Goal: Navigation & Orientation: Find specific page/section

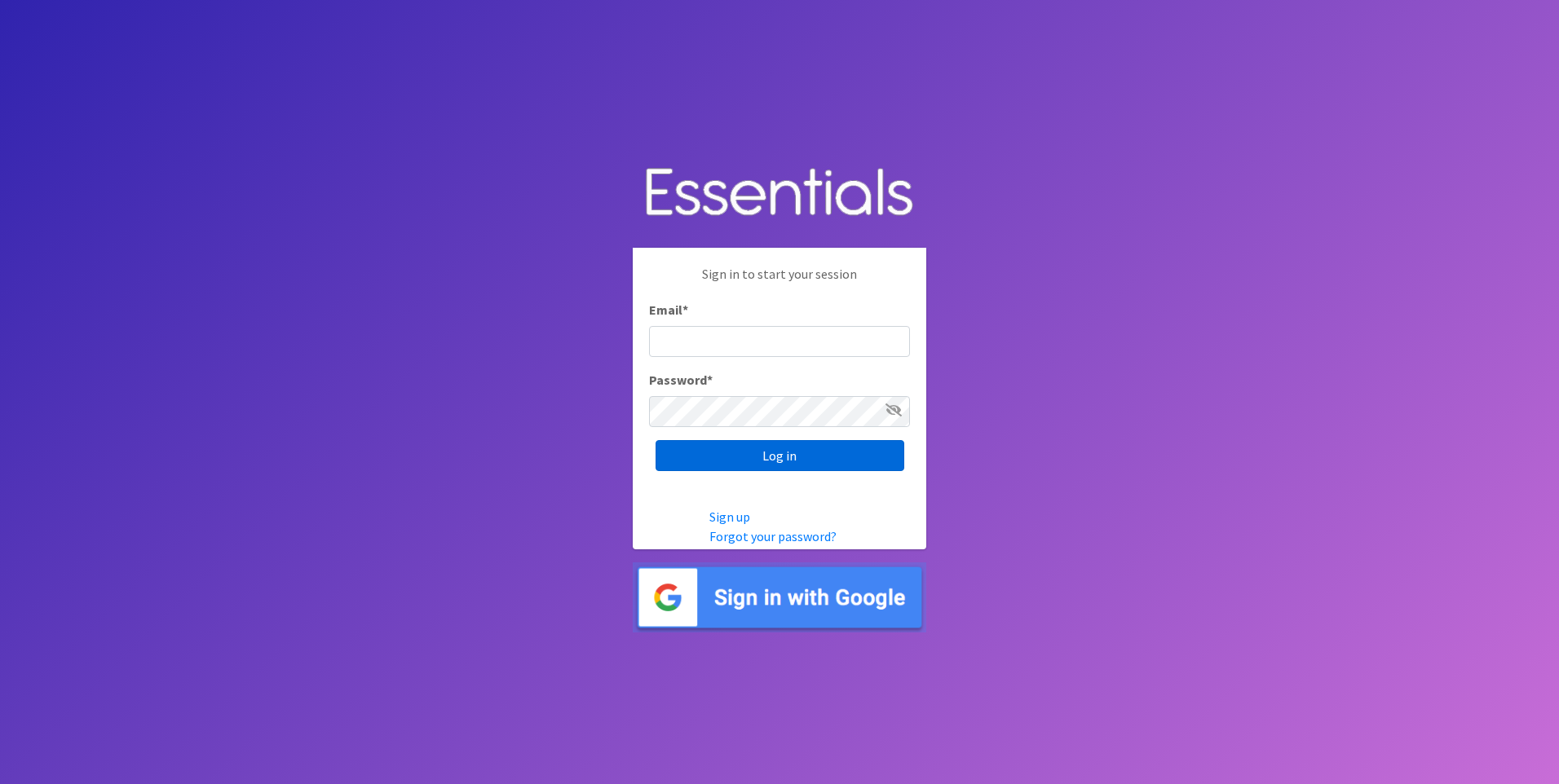
type input "[EMAIL_ADDRESS][DOMAIN_NAME]"
click at [755, 447] on input "Log in" at bounding box center [780, 455] width 249 height 31
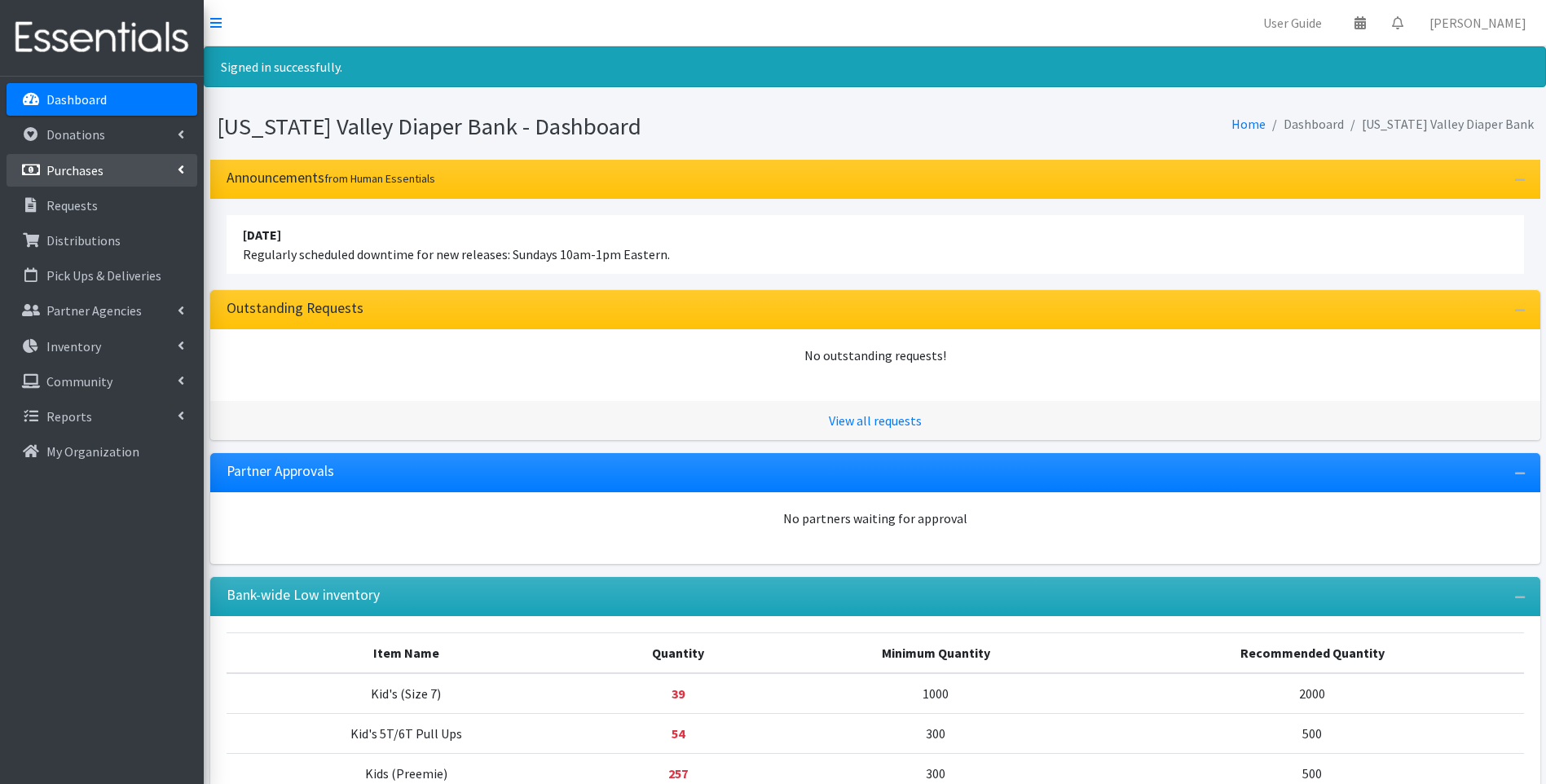
click at [119, 166] on link "Purchases" at bounding box center [102, 170] width 191 height 32
click at [122, 211] on link "All Purchases" at bounding box center [102, 205] width 191 height 32
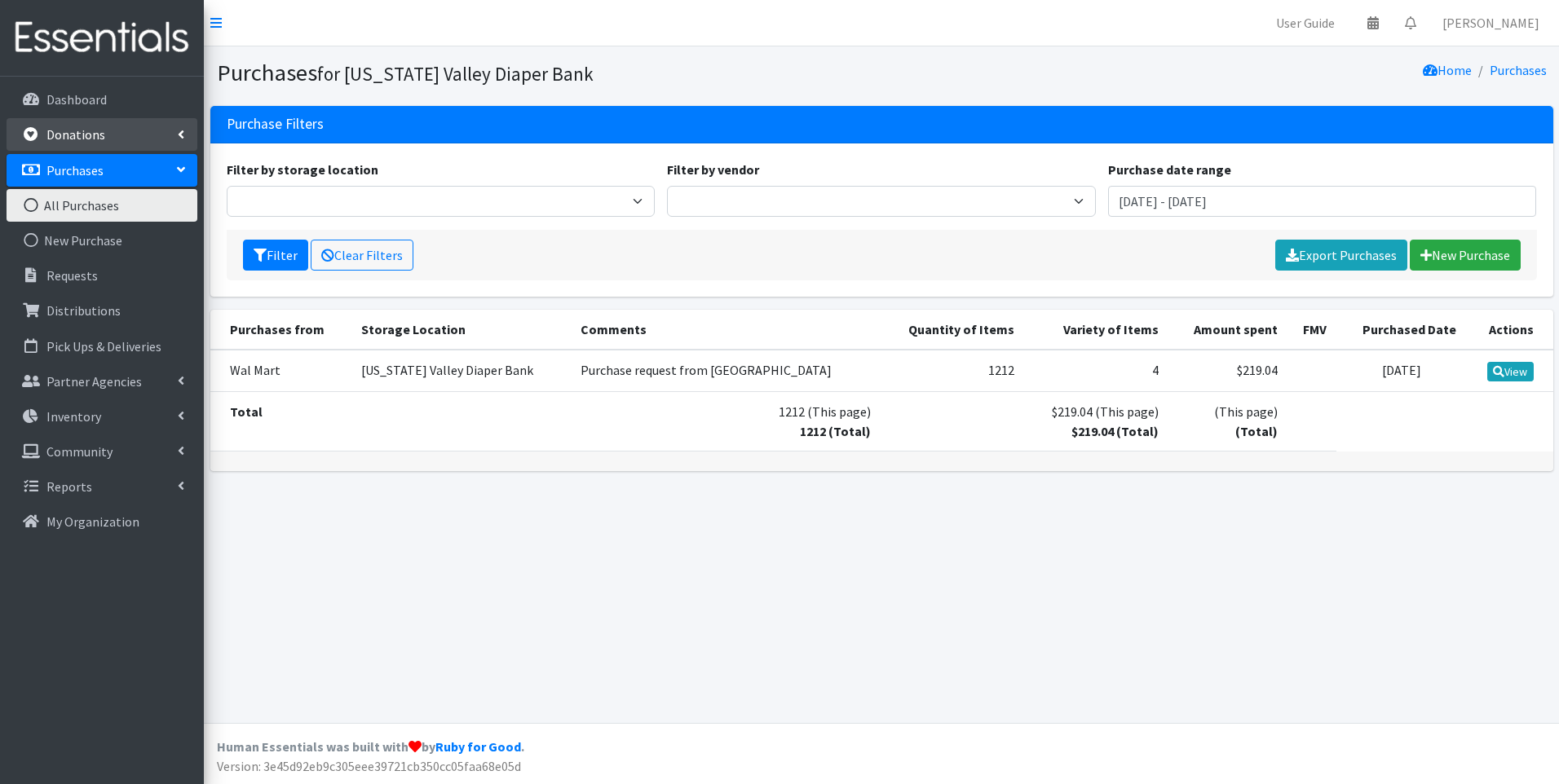
click at [138, 132] on link "Donations" at bounding box center [102, 134] width 191 height 32
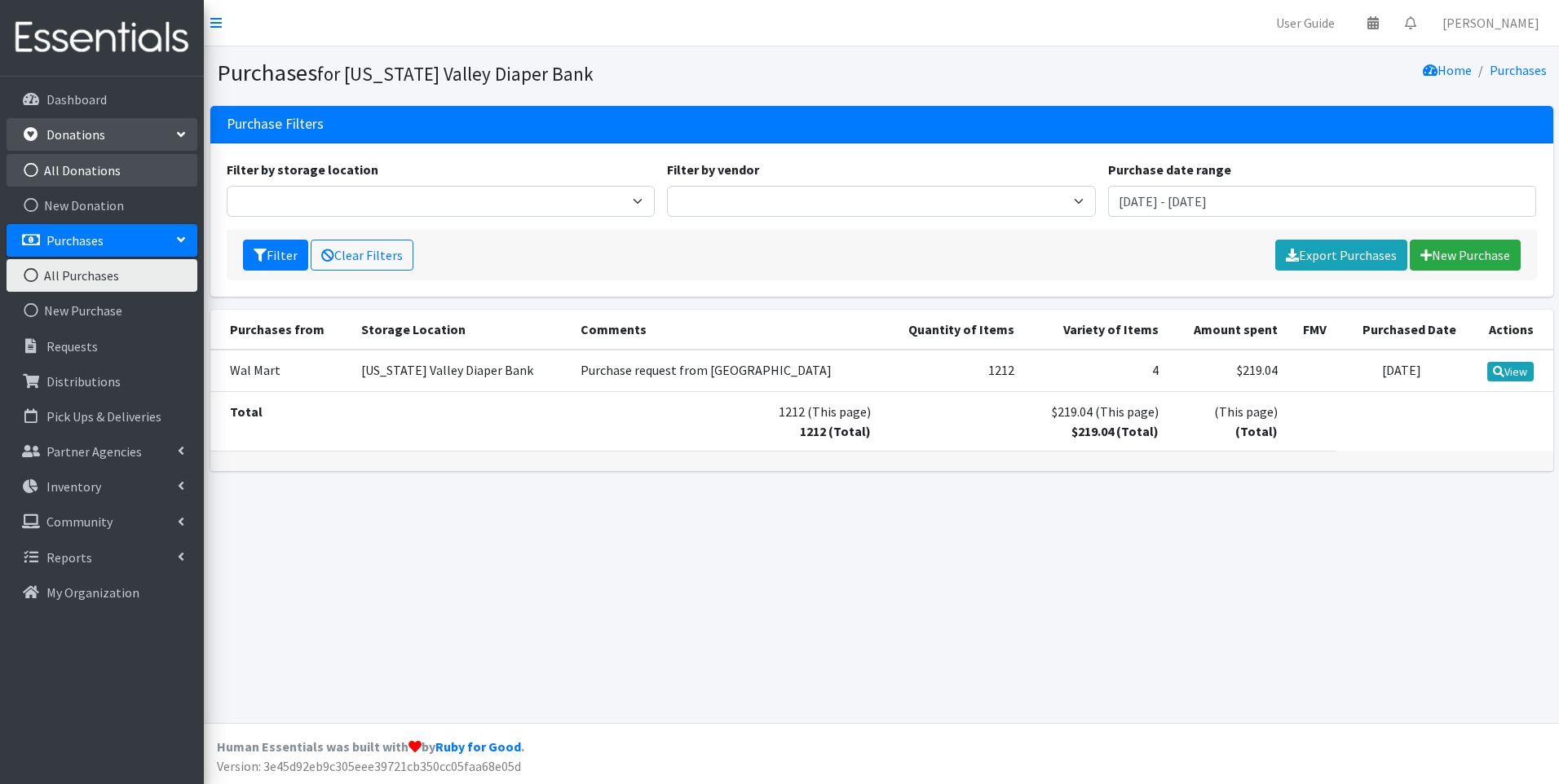
click at [102, 167] on link "All Donations" at bounding box center [102, 170] width 191 height 32
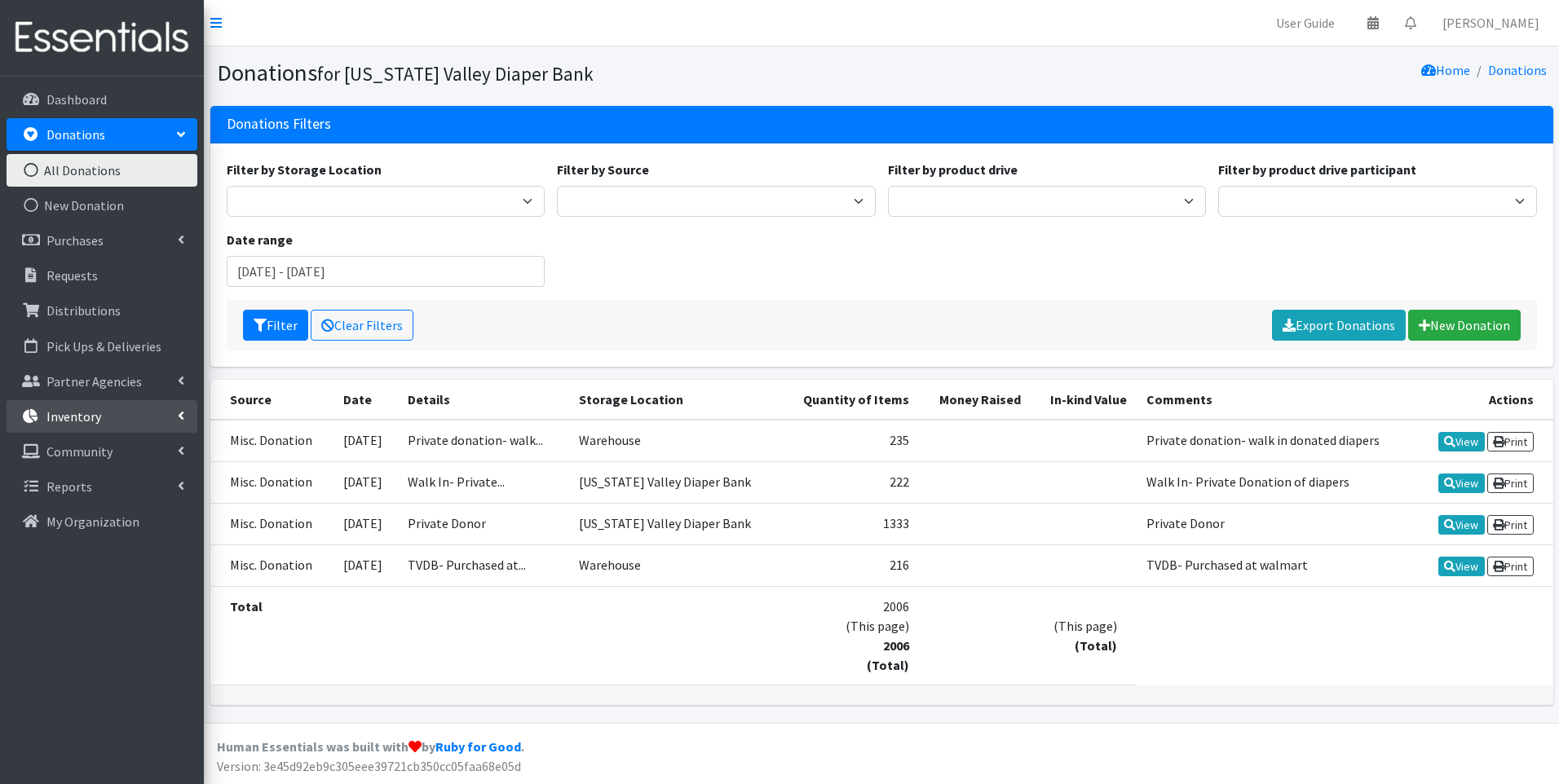
click at [117, 423] on link "Inventory" at bounding box center [102, 416] width 191 height 32
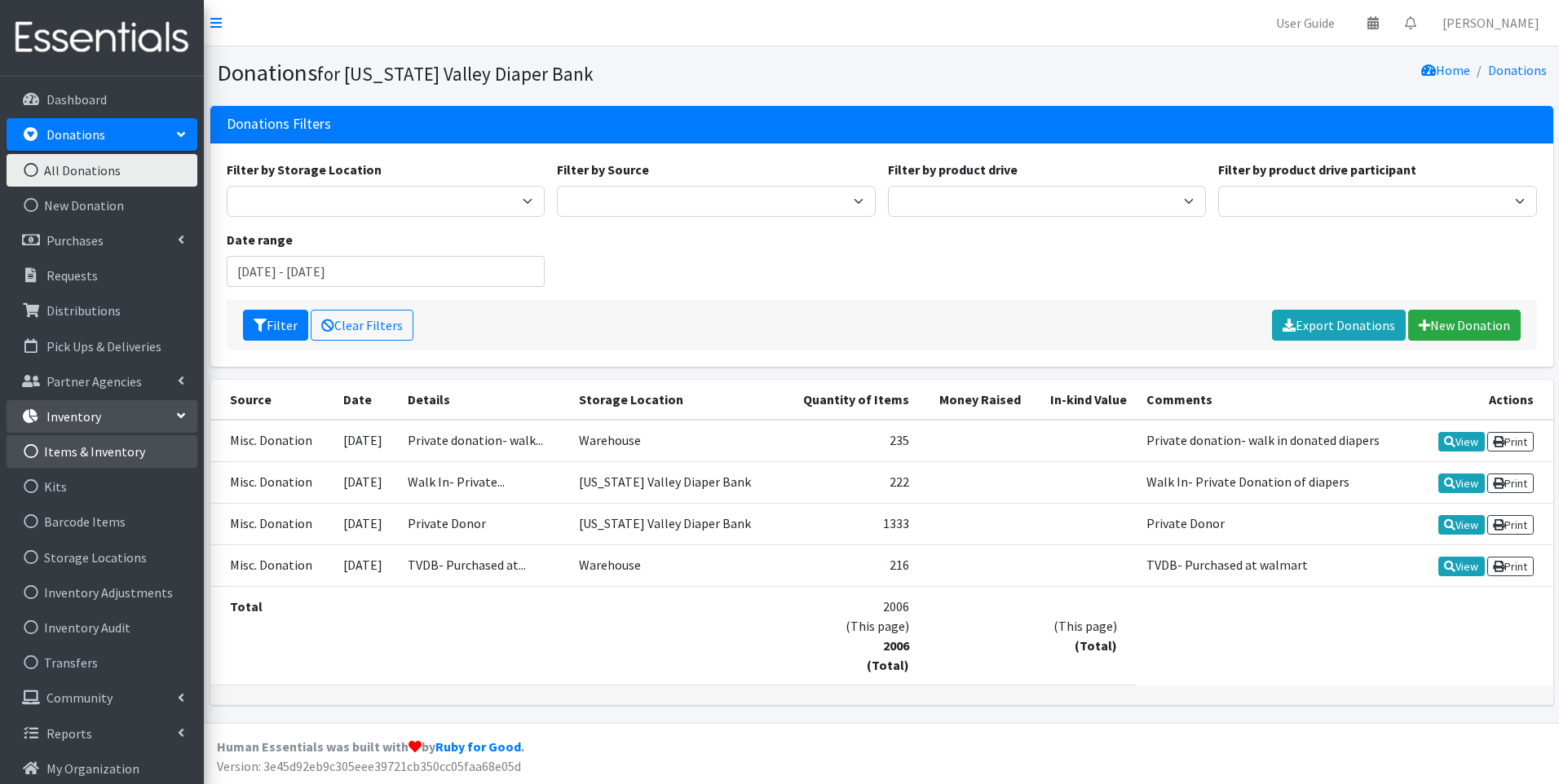
click at [127, 448] on link "Items & Inventory" at bounding box center [102, 451] width 191 height 32
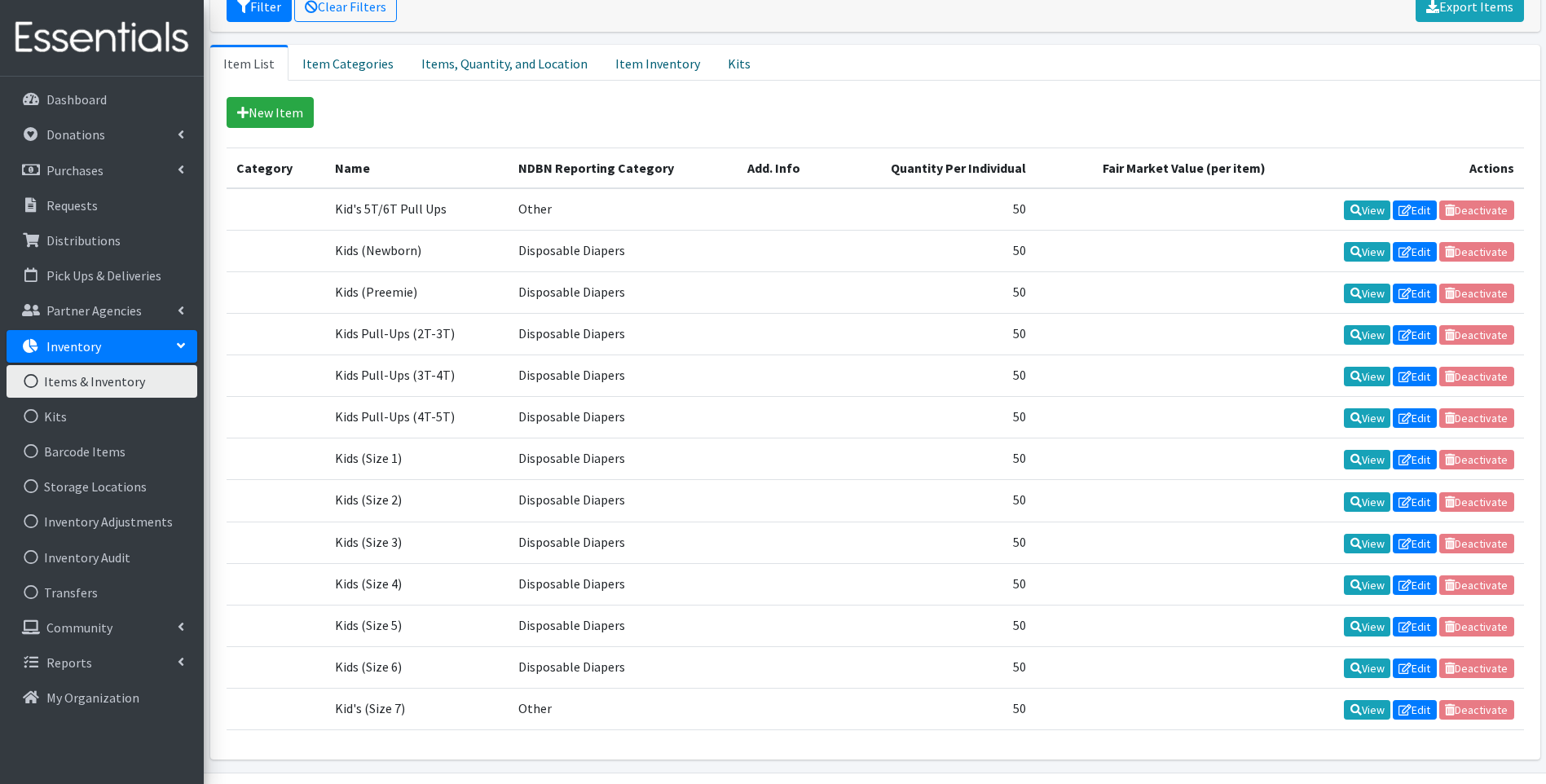
scroll to position [326, 0]
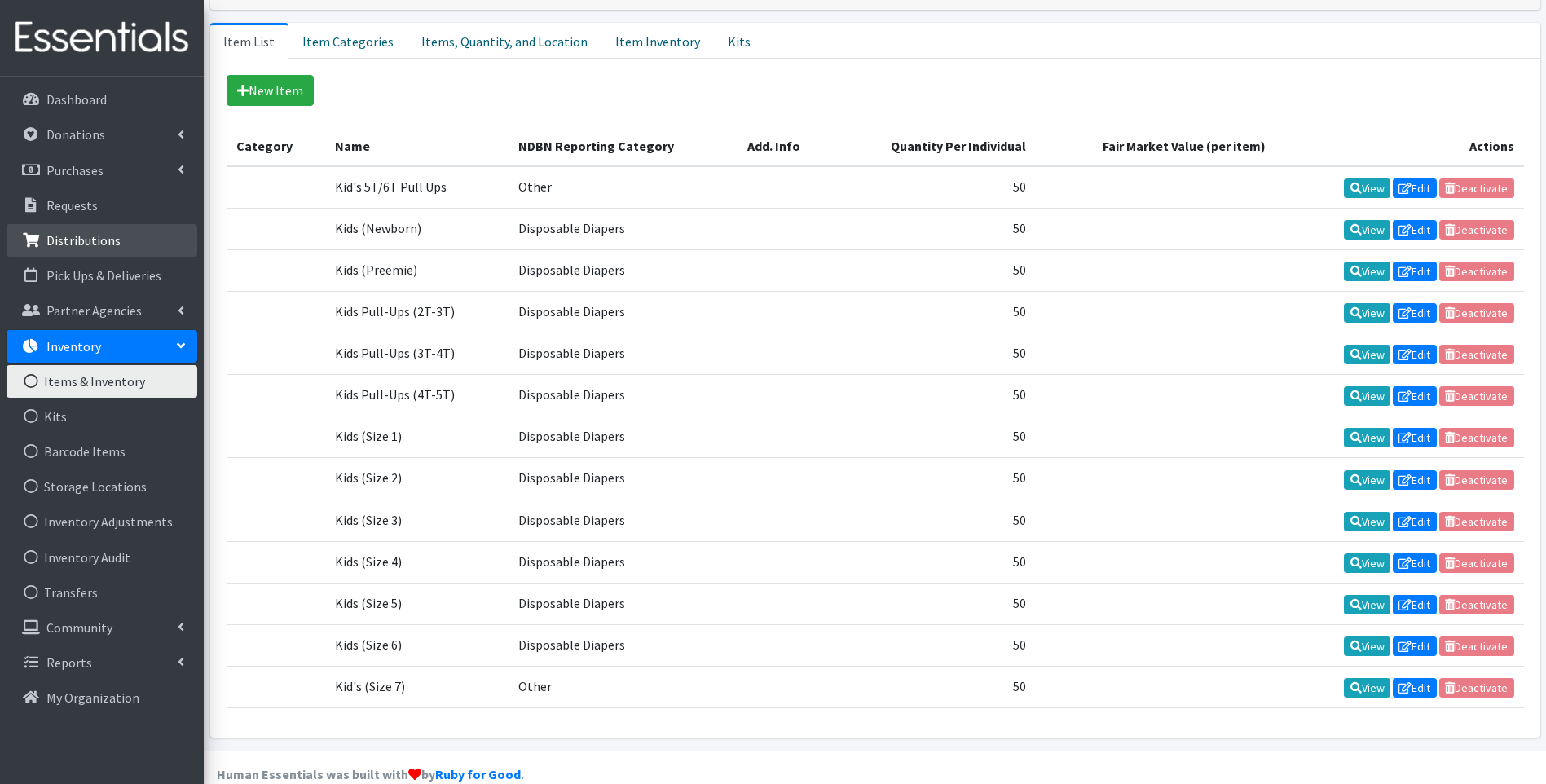
click at [60, 236] on p "Distributions" at bounding box center [84, 241] width 74 height 17
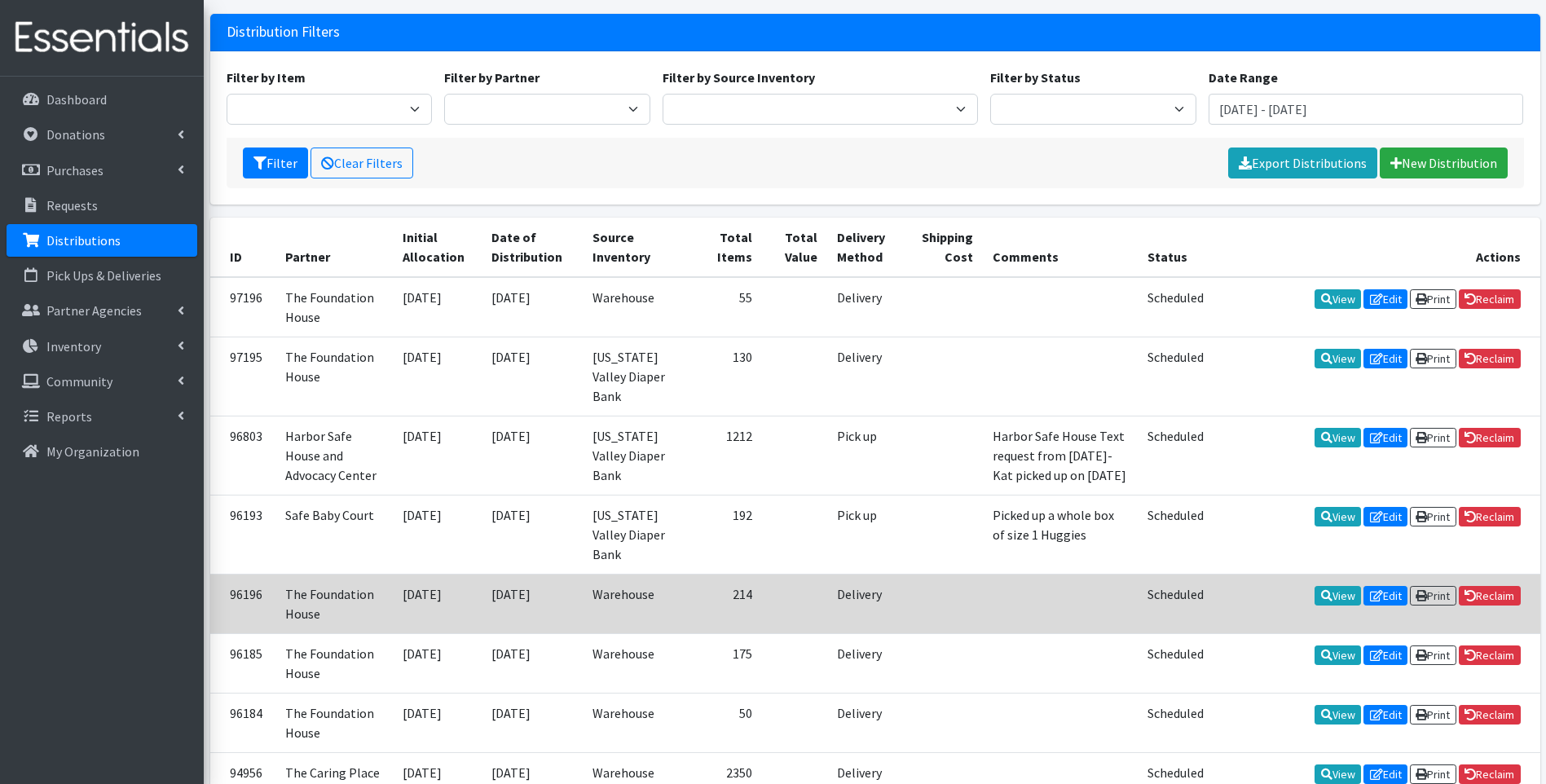
scroll to position [41, 0]
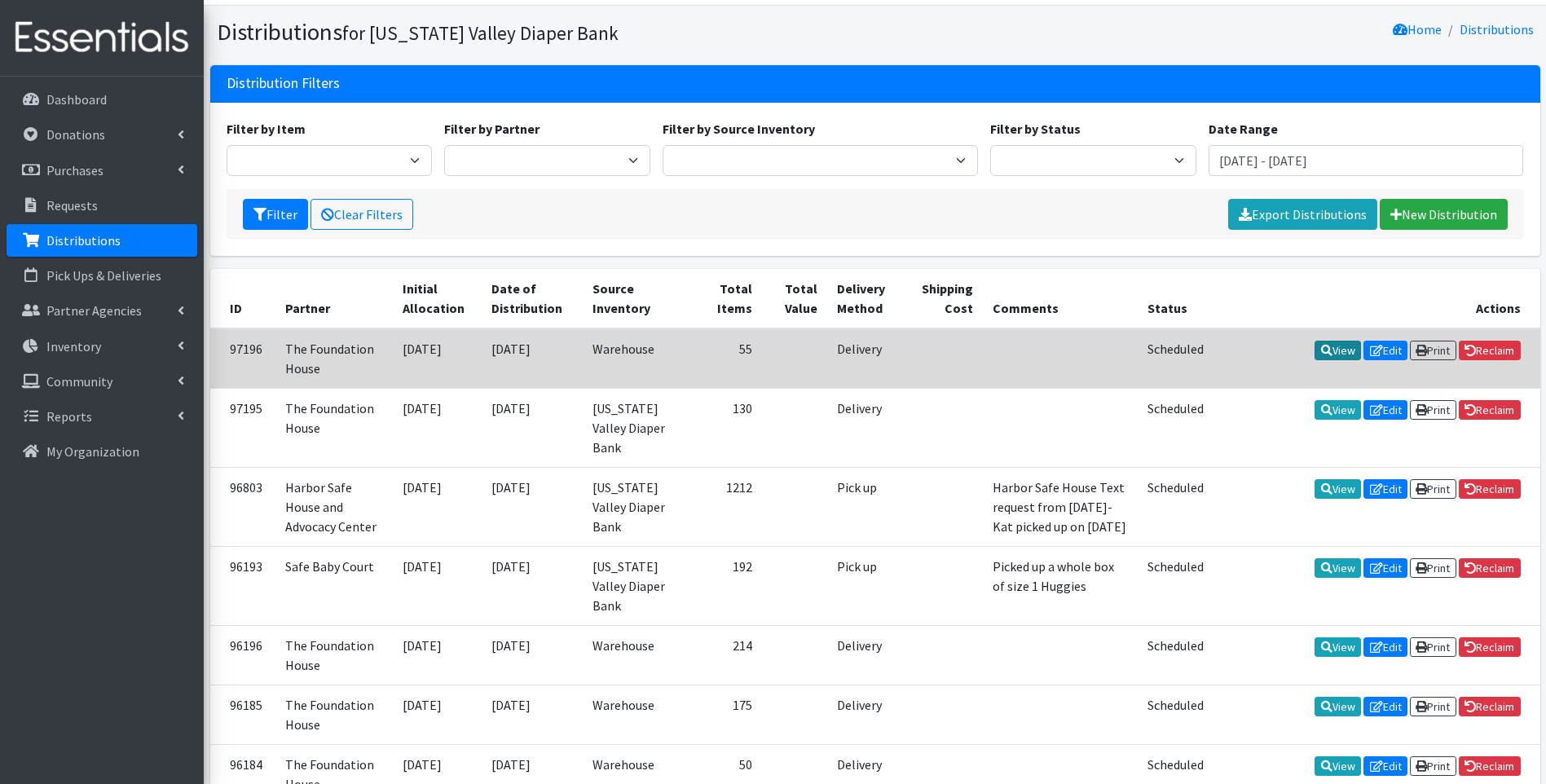
click at [1328, 350] on link "View" at bounding box center [1338, 351] width 46 height 20
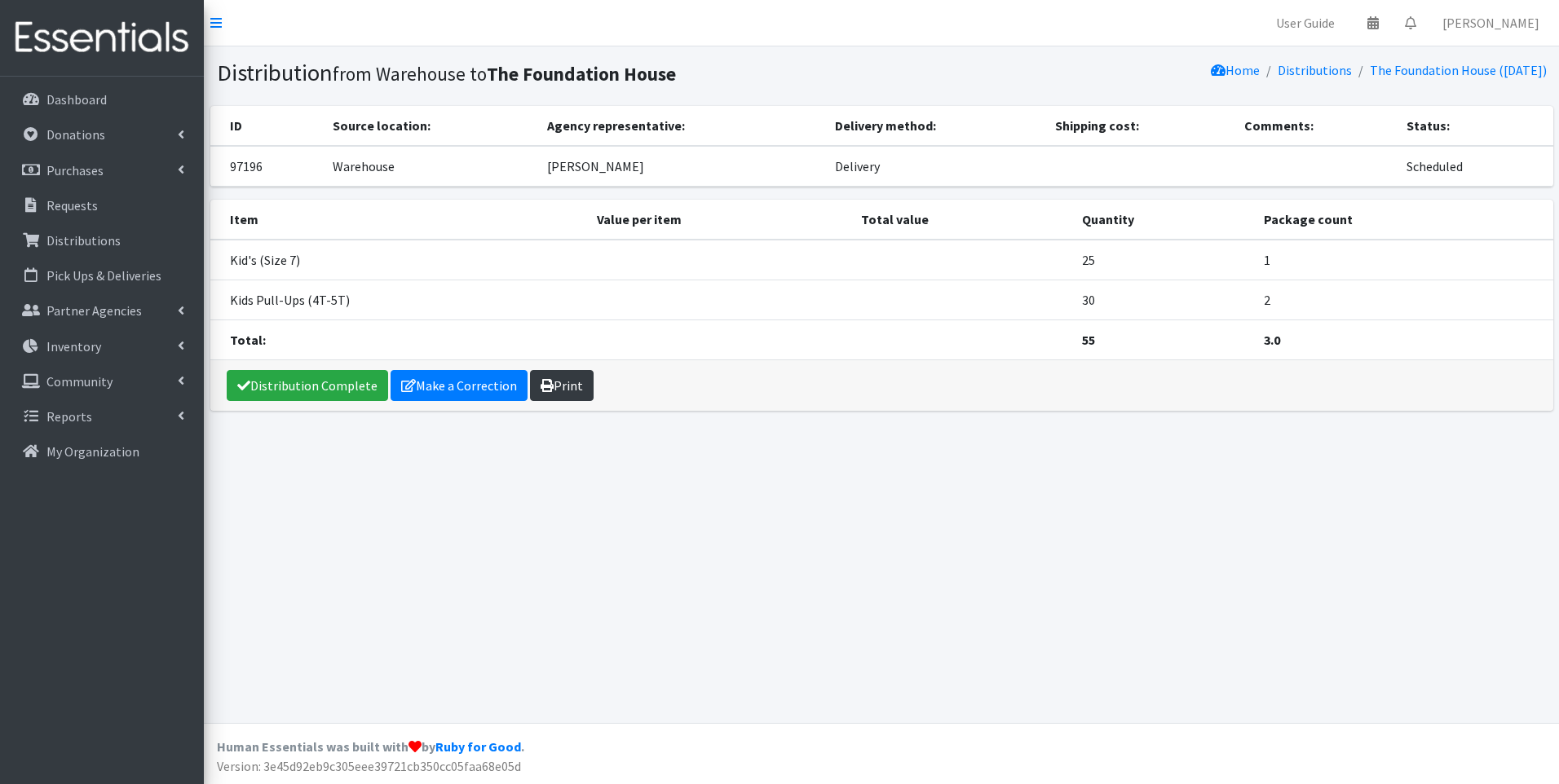
click at [571, 385] on link "Print" at bounding box center [561, 385] width 64 height 31
click at [84, 353] on p "Inventory" at bounding box center [74, 347] width 55 height 17
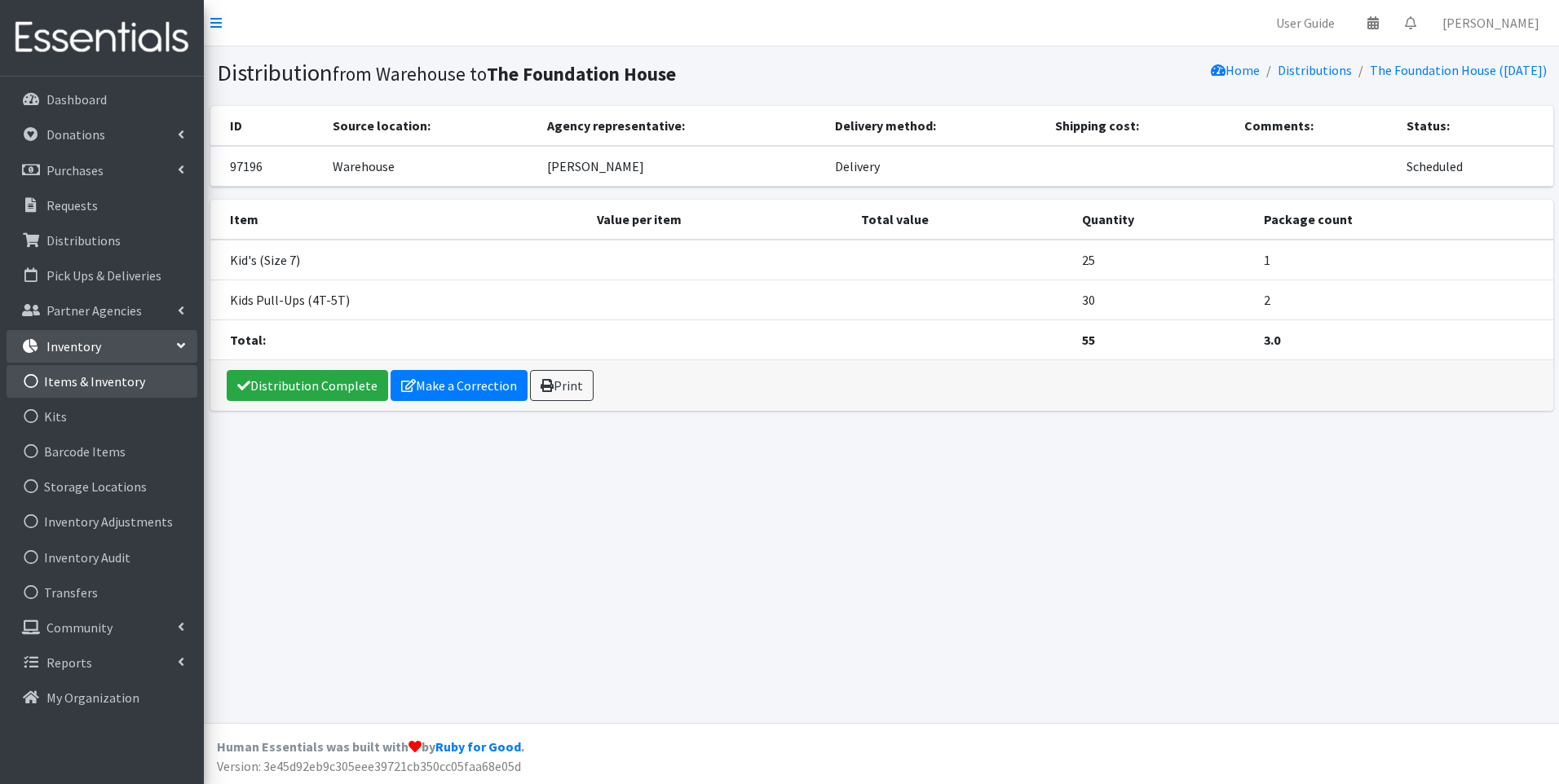
click at [125, 390] on link "Items & Inventory" at bounding box center [102, 380] width 191 height 32
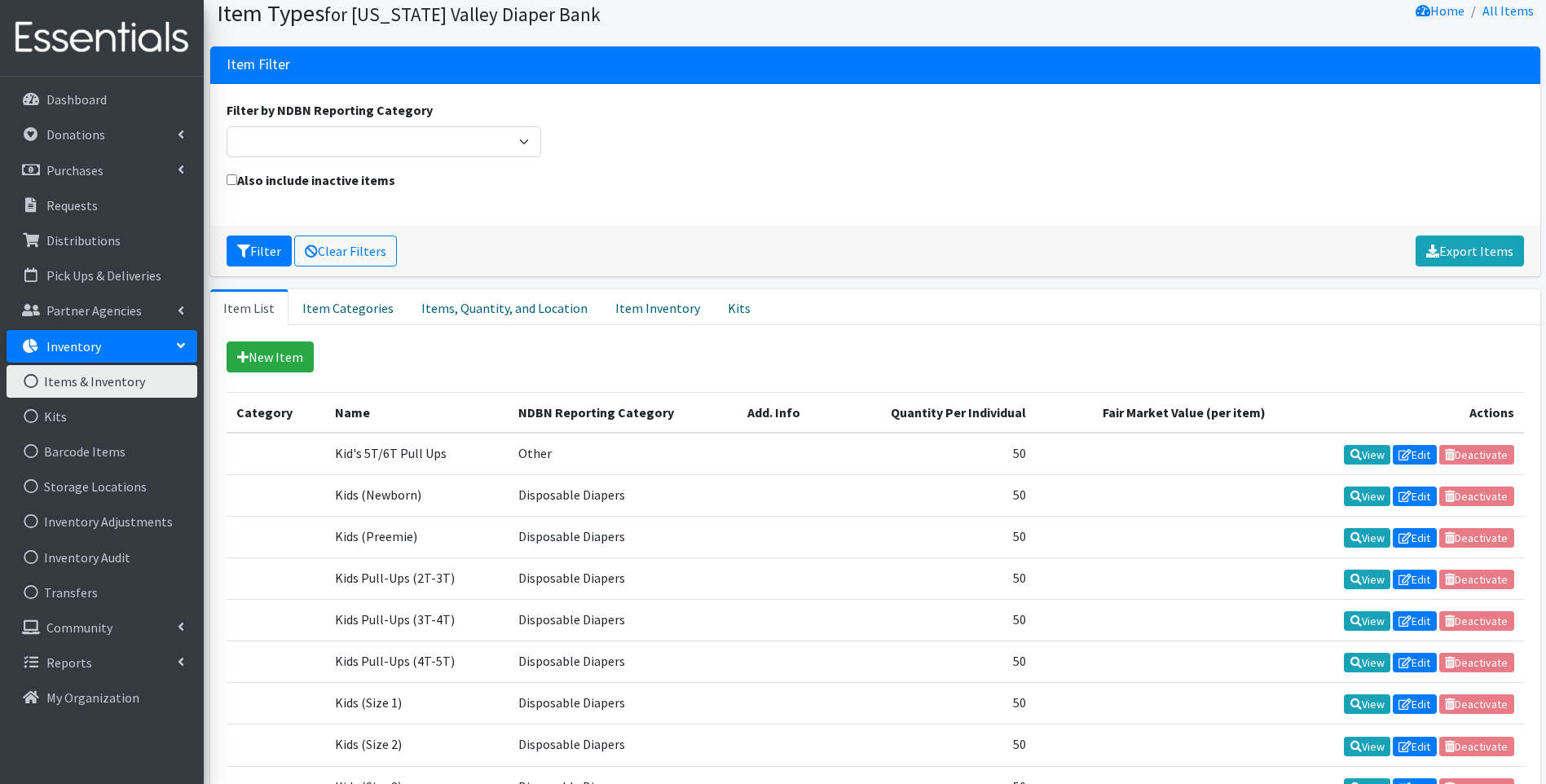
scroll to position [163, 0]
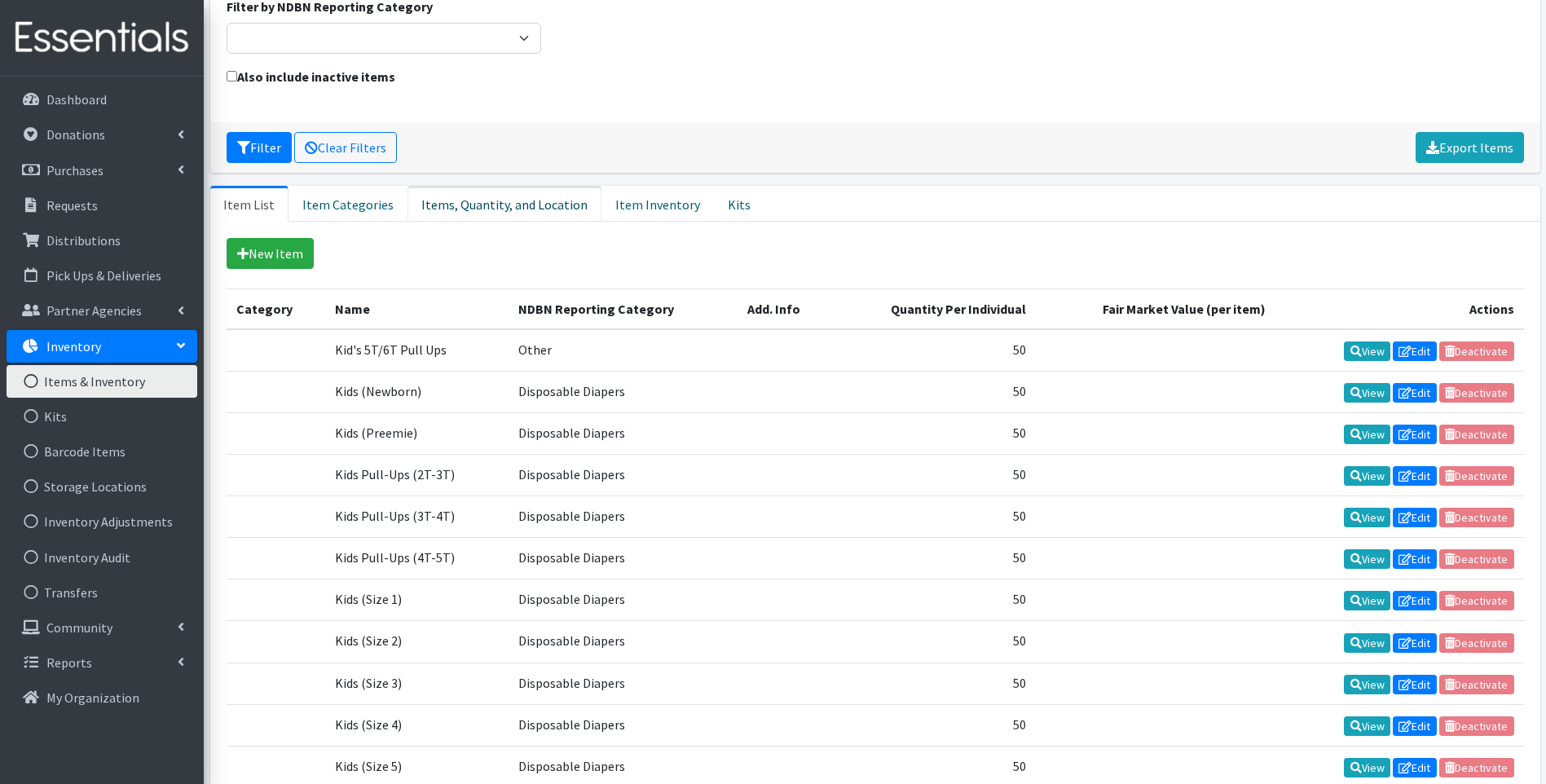
click at [527, 200] on link "Items, Quantity, and Location" at bounding box center [505, 203] width 194 height 36
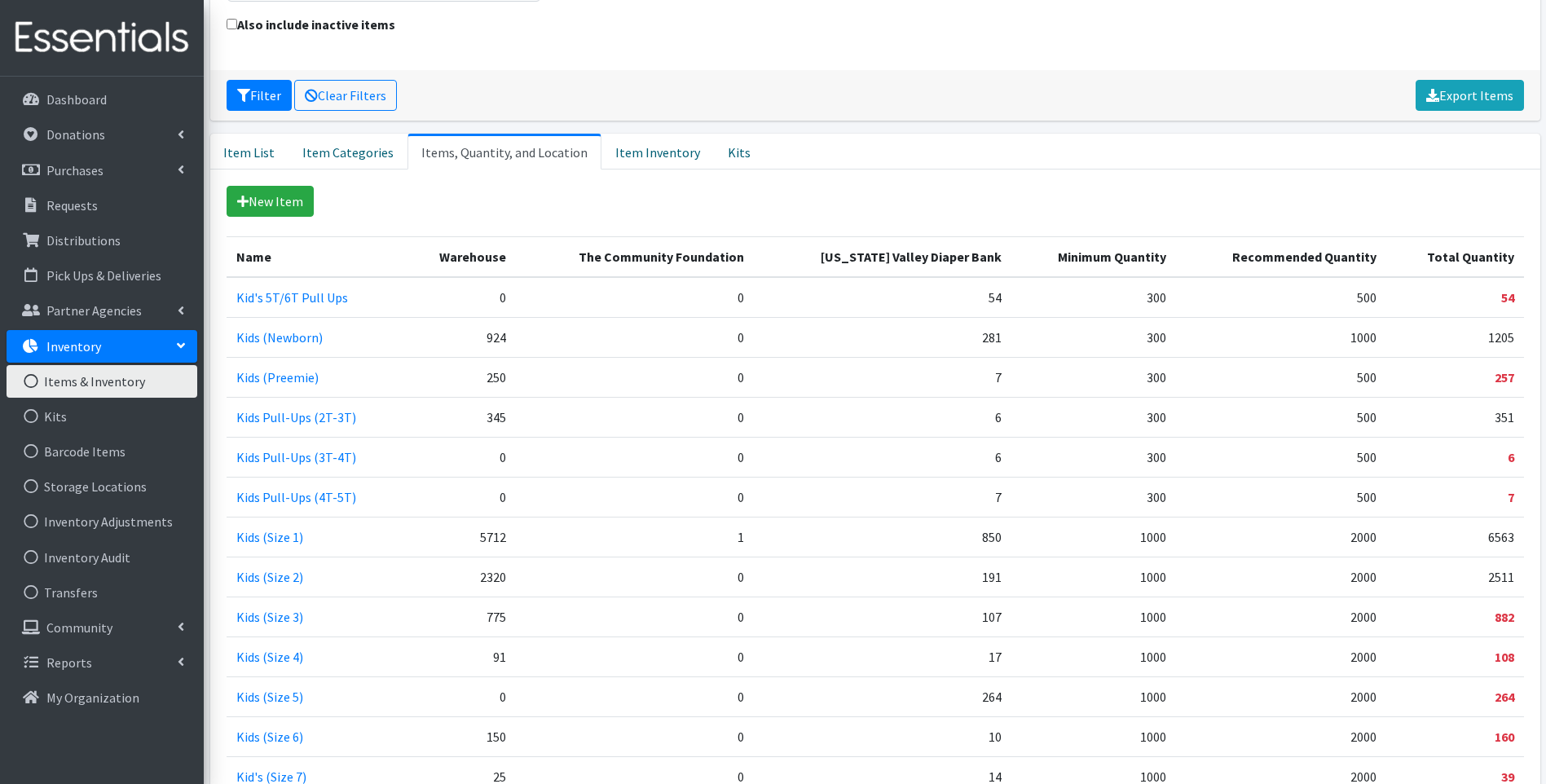
scroll to position [245, 0]
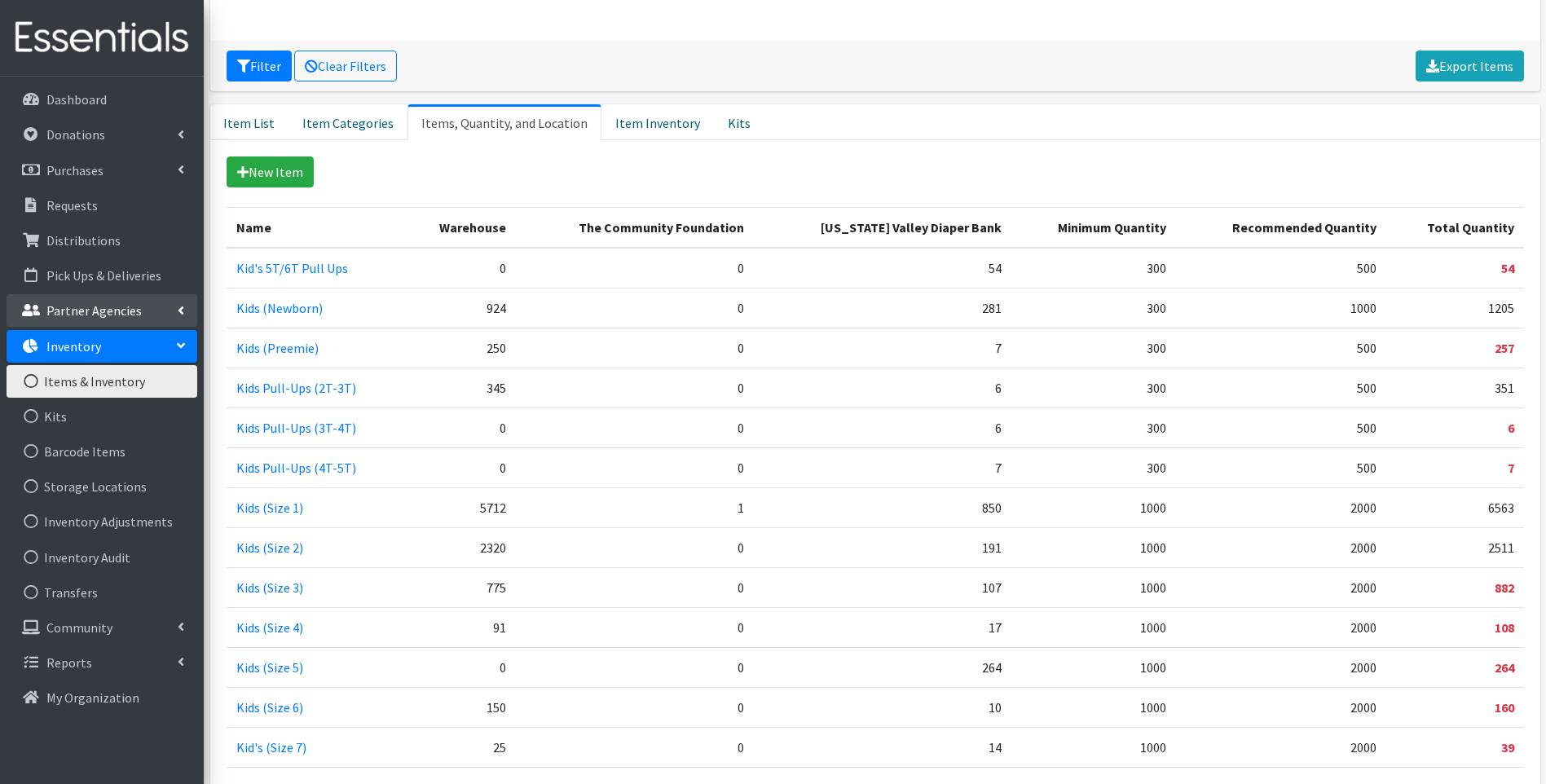
click at [135, 308] on p "Partner Agencies" at bounding box center [93, 311] width 95 height 17
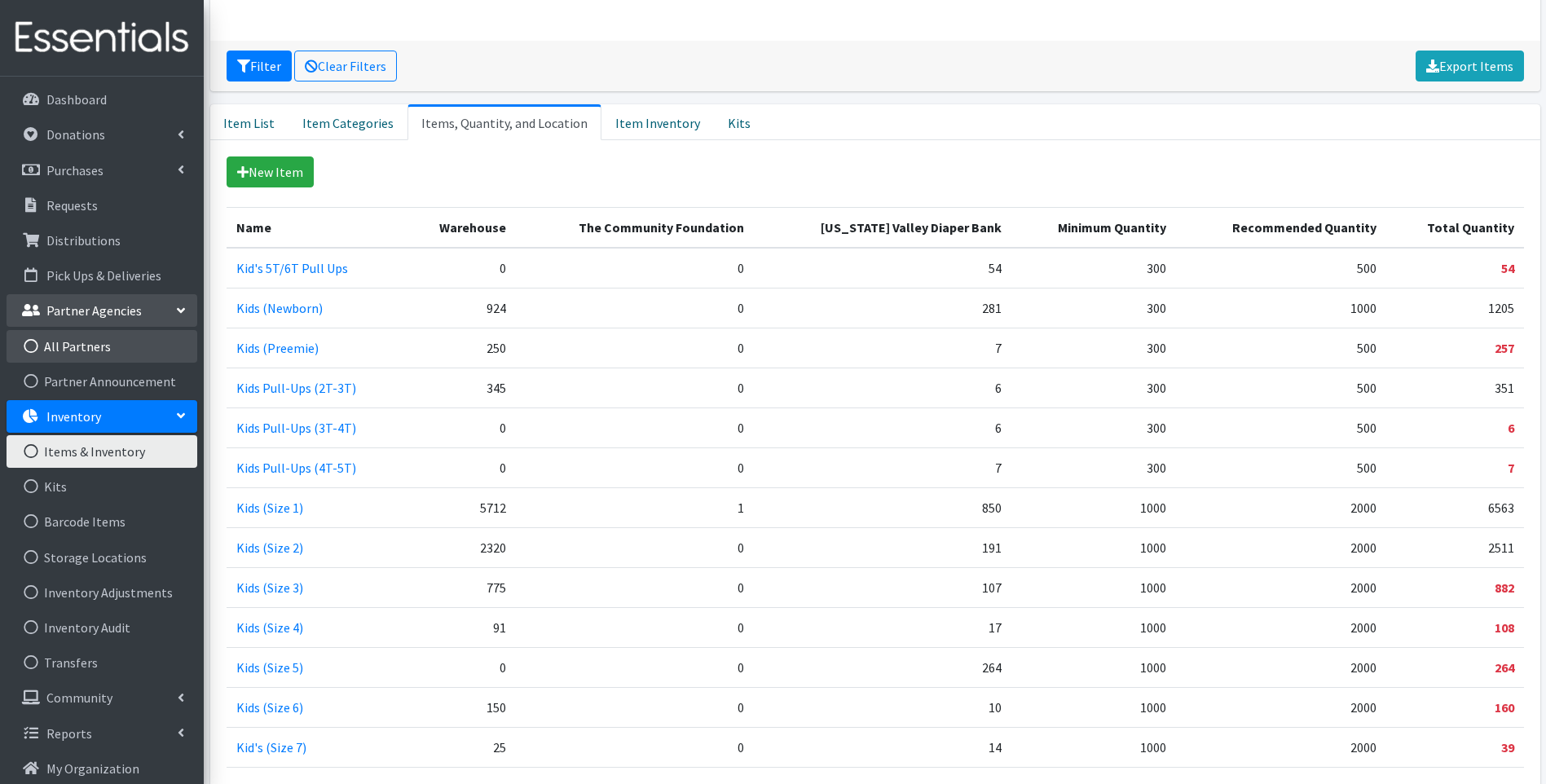
click at [85, 350] on link "All Partners" at bounding box center [102, 346] width 191 height 32
